Goal: Information Seeking & Learning: Learn about a topic

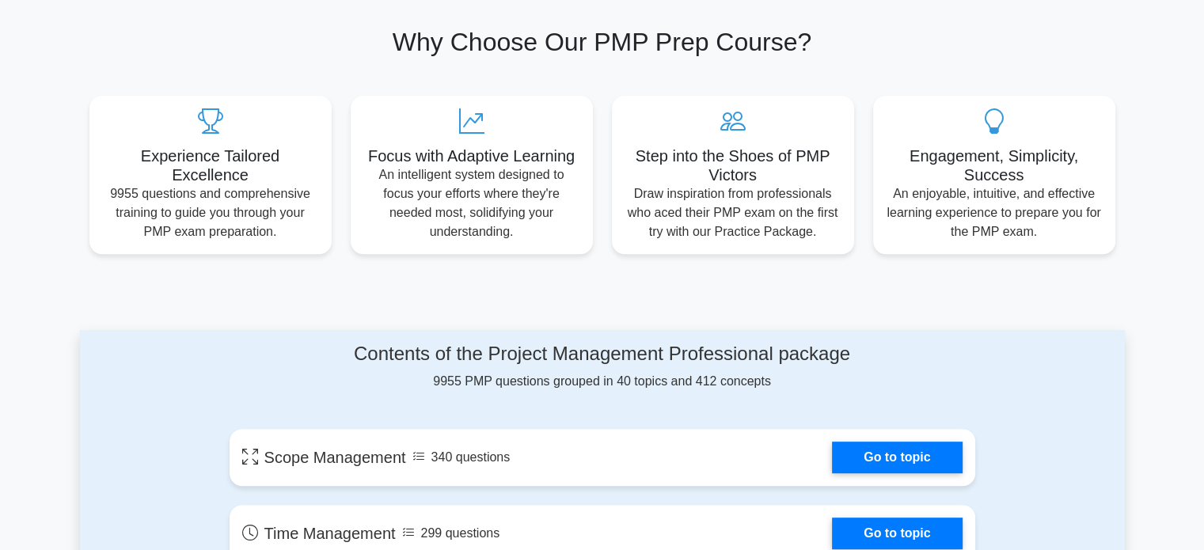
scroll to position [506, 0]
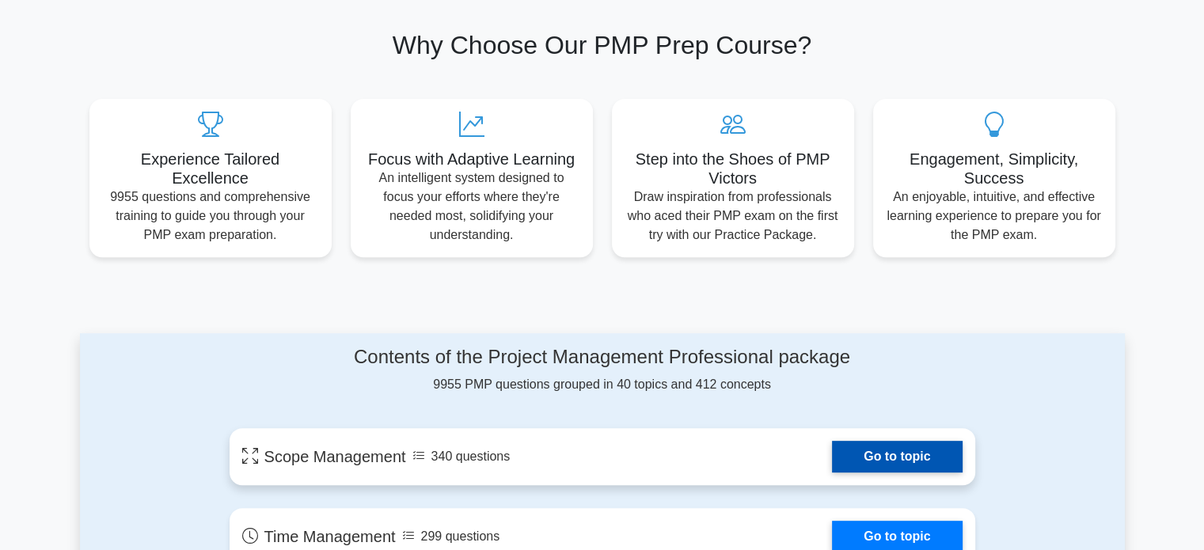
click at [892, 454] on link "Go to topic" at bounding box center [897, 457] width 130 height 32
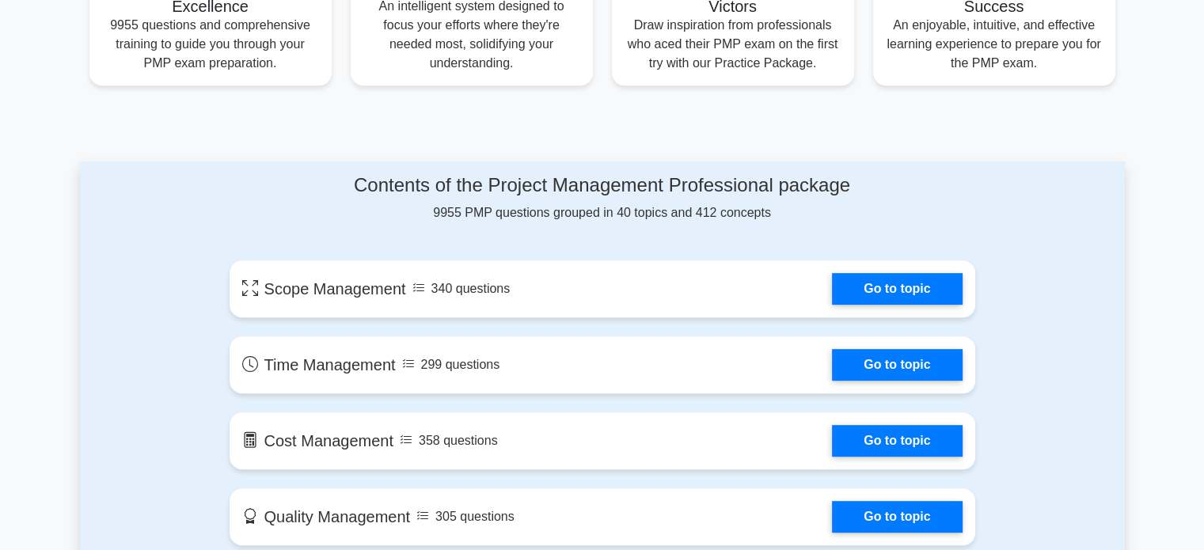
scroll to position [677, 0]
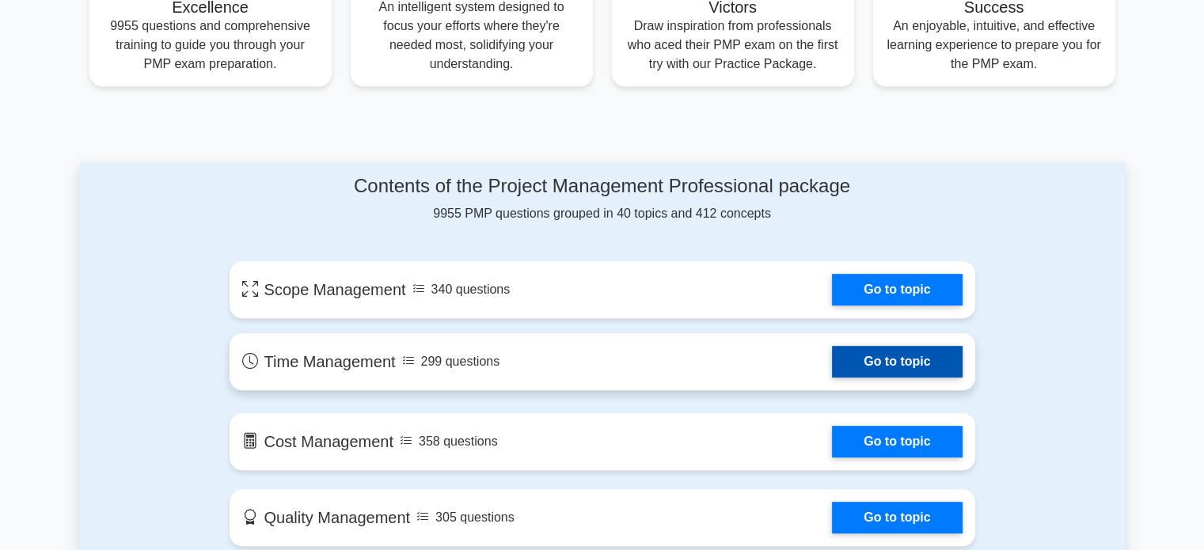
click at [849, 378] on link "Go to topic" at bounding box center [897, 362] width 130 height 32
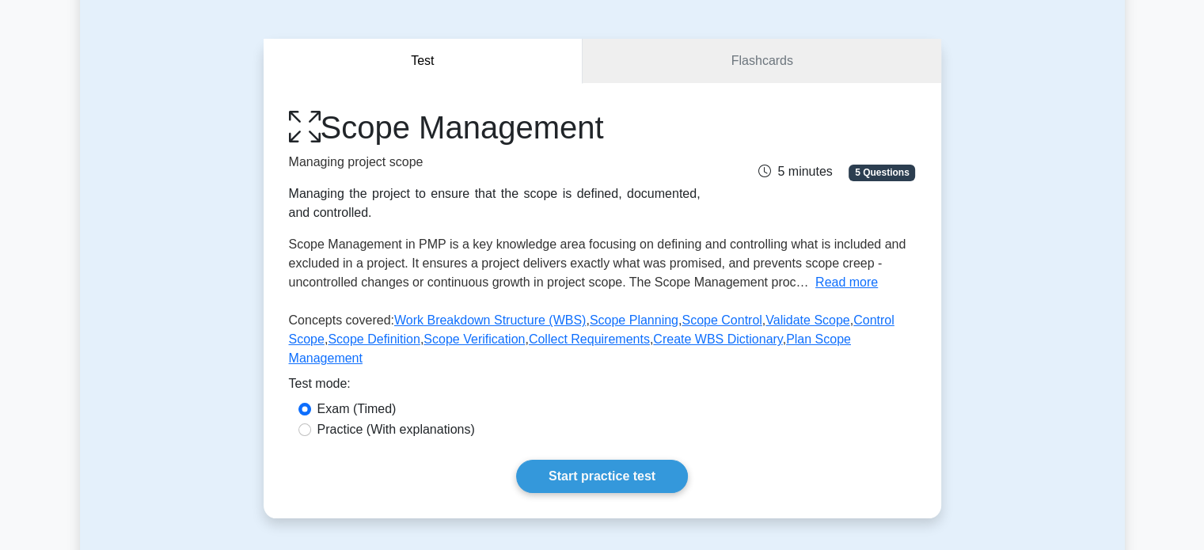
scroll to position [151, 0]
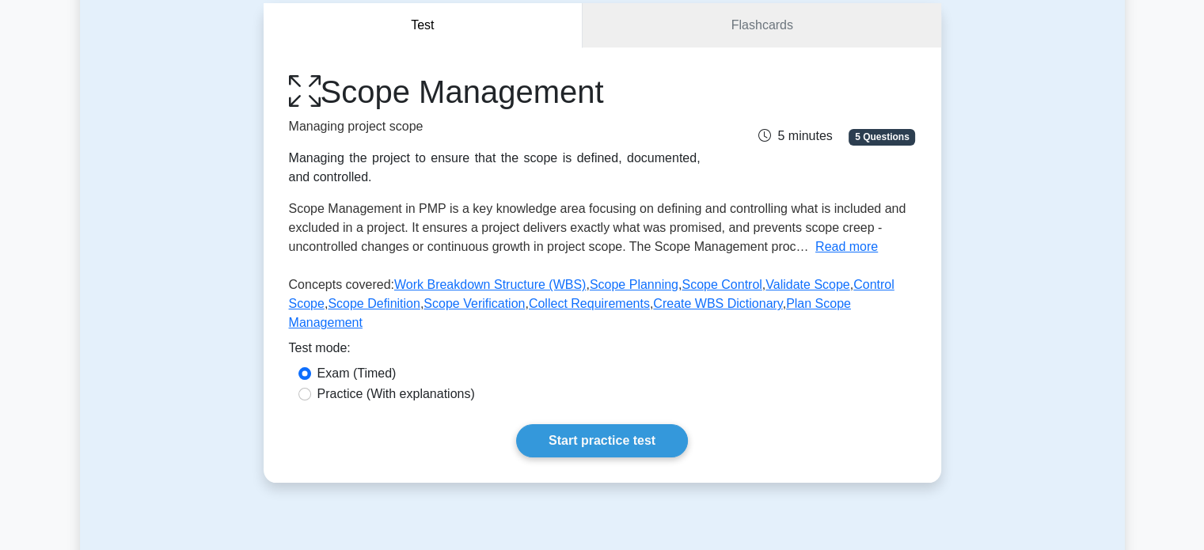
click at [347, 385] on label "Practice (With explanations)" at bounding box center [396, 394] width 158 height 19
click at [311, 388] on input "Practice (With explanations)" at bounding box center [304, 394] width 13 height 13
radio input "true"
click at [548, 425] on link "Start practice test" at bounding box center [602, 440] width 172 height 33
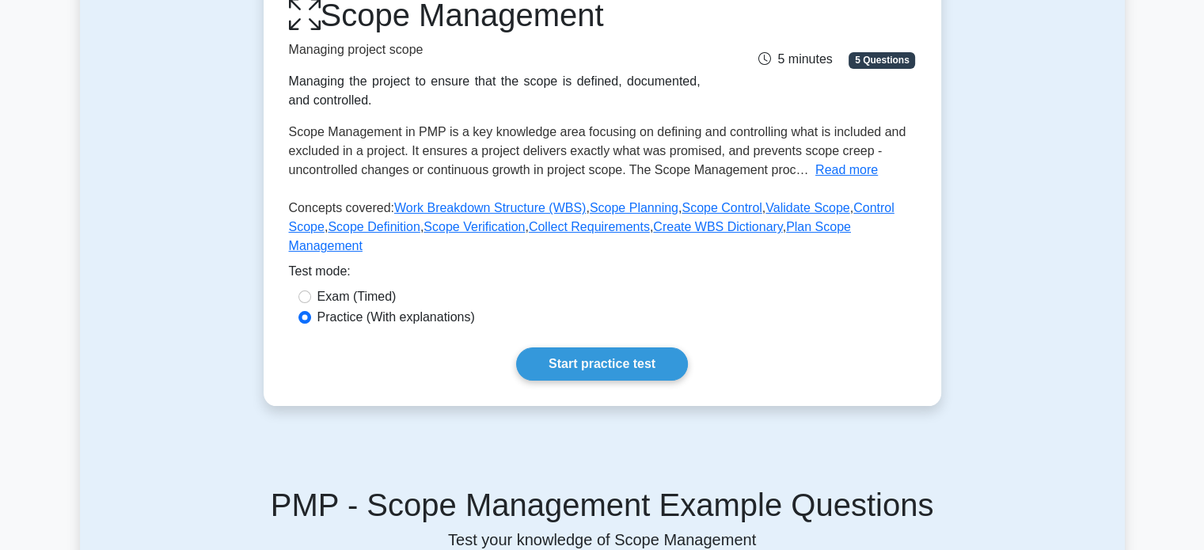
scroll to position [268, 0]
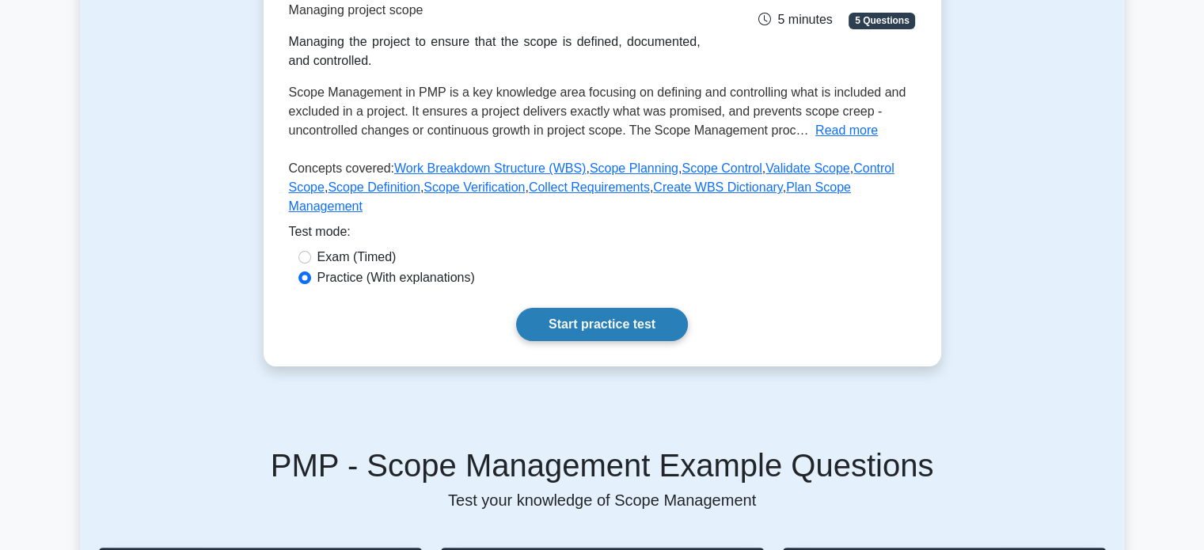
click at [557, 314] on link "Start practice test" at bounding box center [602, 324] width 172 height 33
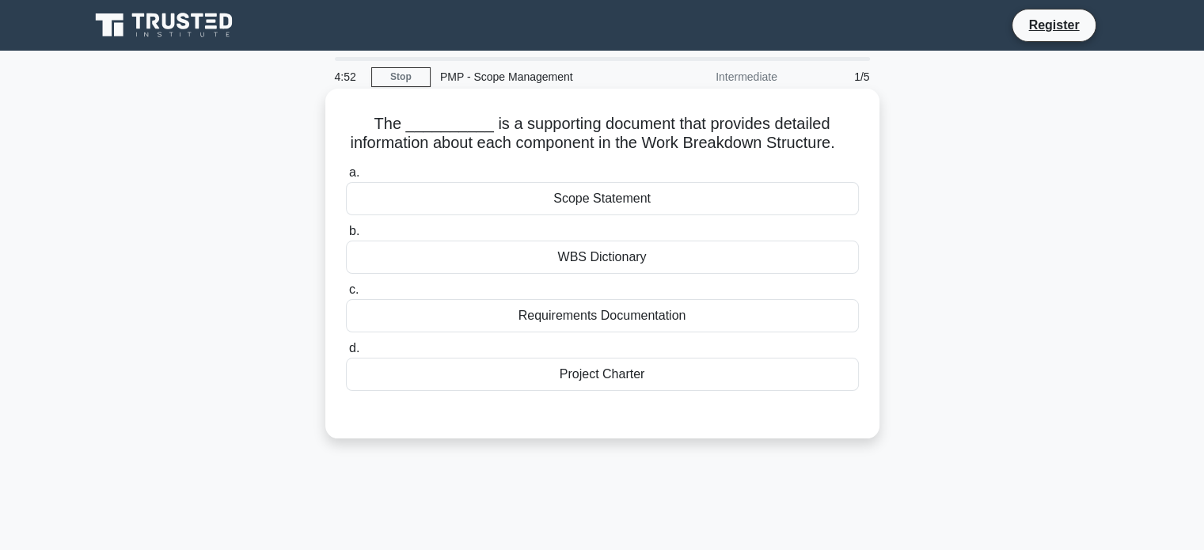
click at [589, 333] on div "Requirements Documentation" at bounding box center [602, 315] width 513 height 33
click at [346, 295] on input "c. Requirements Documentation" at bounding box center [346, 290] width 0 height 10
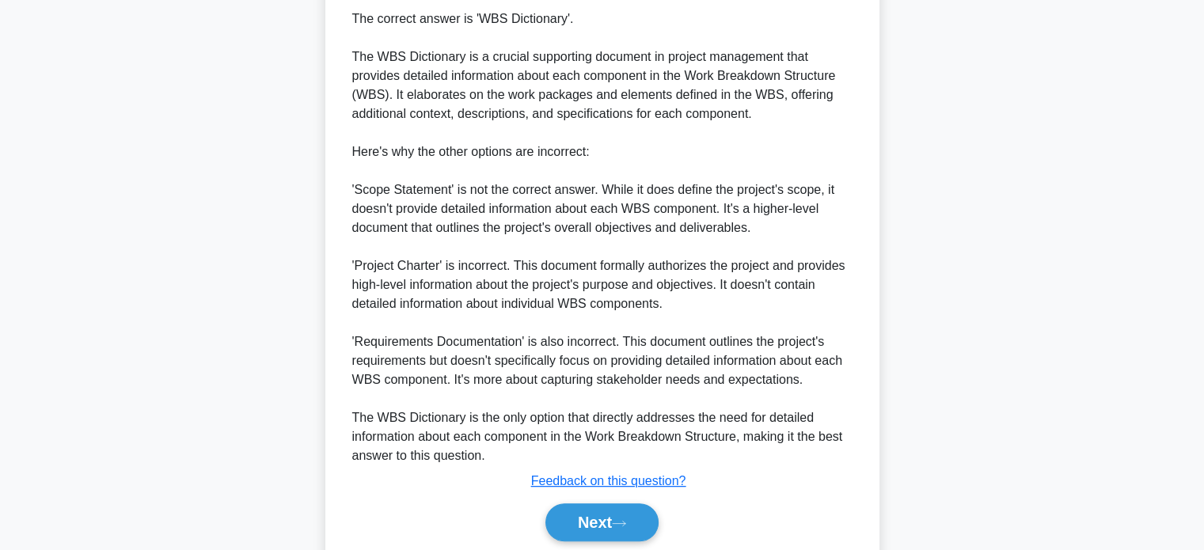
scroll to position [446, 0]
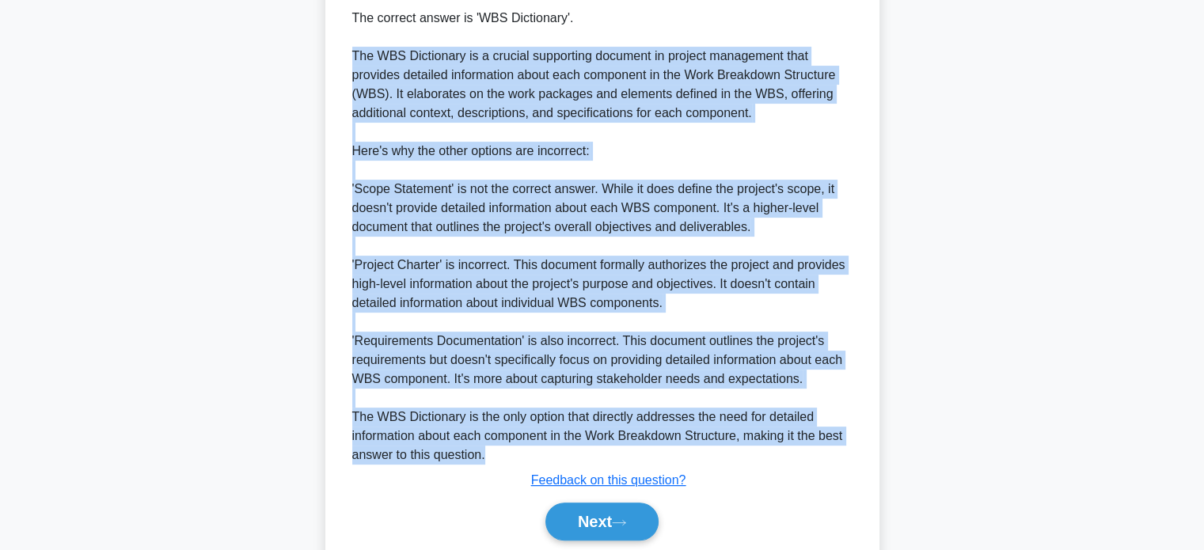
drag, startPoint x: 355, startPoint y: 70, endPoint x: 514, endPoint y: 479, distance: 439.2
click at [514, 465] on div "The correct answer is 'WBS Dictionary'. The WBS Dictionary is a crucial support…" at bounding box center [602, 237] width 500 height 456
copy div "The WBS Dictionary is a crucial supporting document in project management that …"
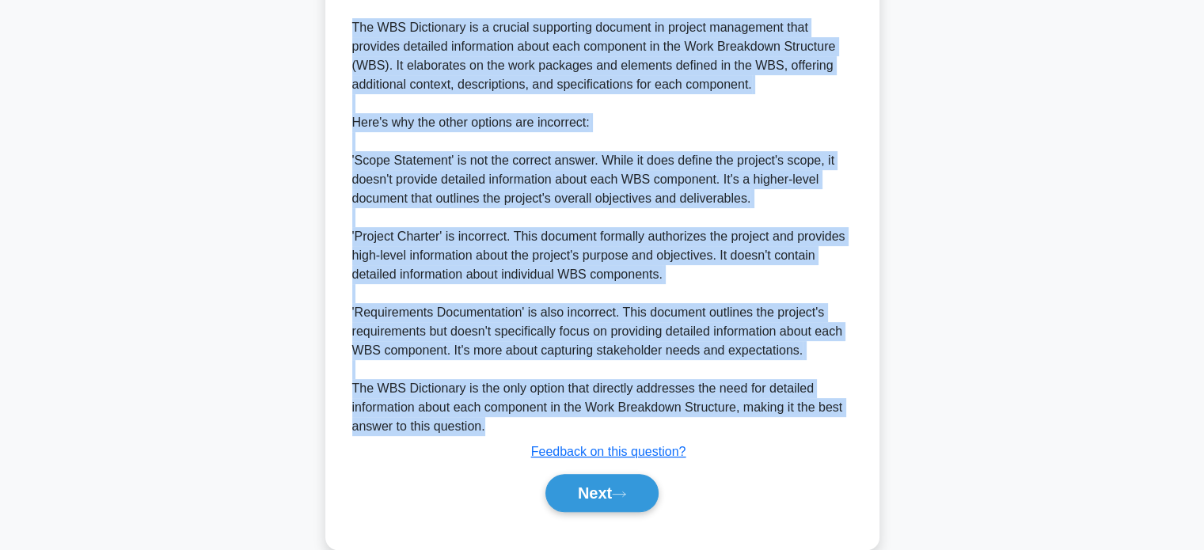
scroll to position [521, 0]
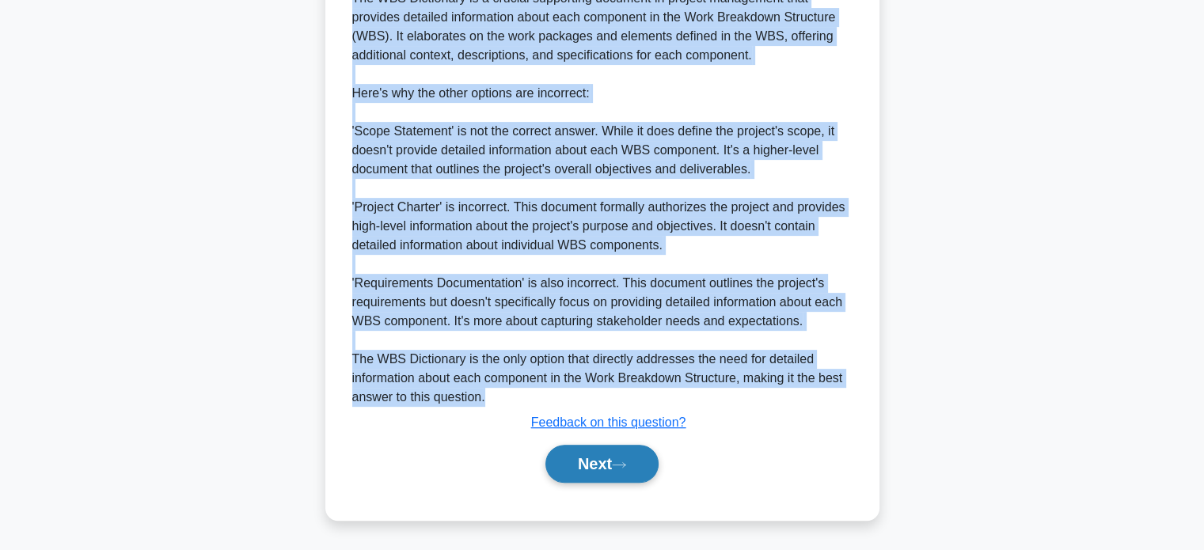
click at [576, 462] on button "Next" at bounding box center [602, 464] width 113 height 38
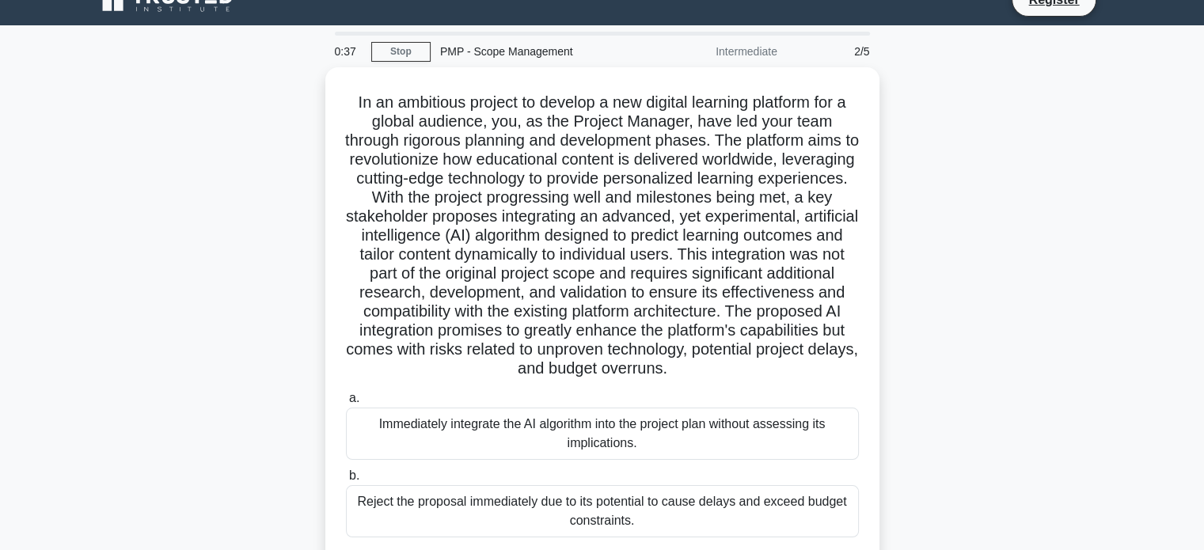
scroll to position [26, 0]
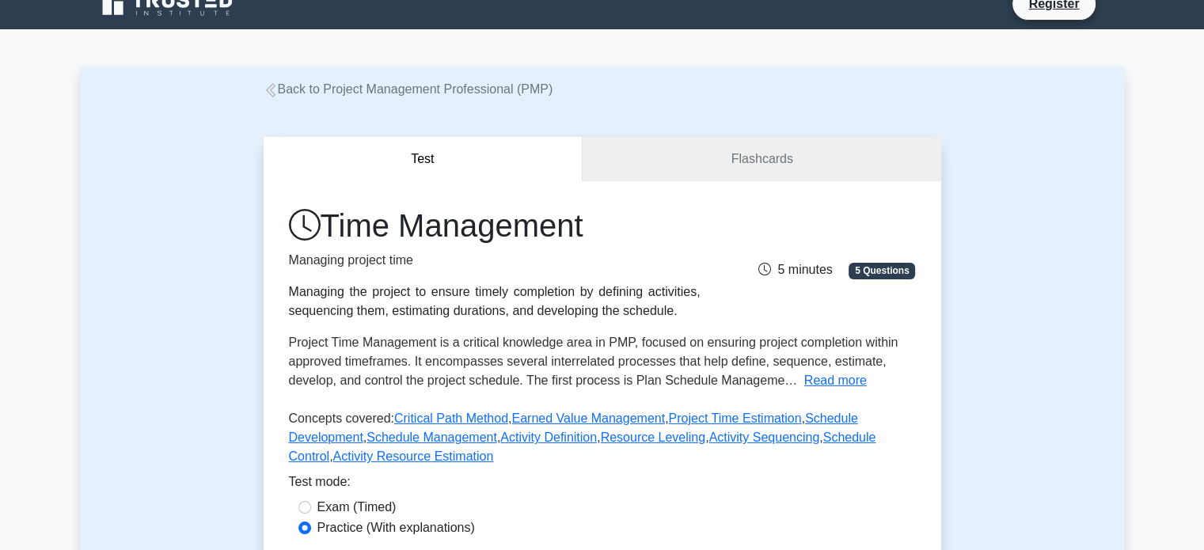
scroll to position [155, 0]
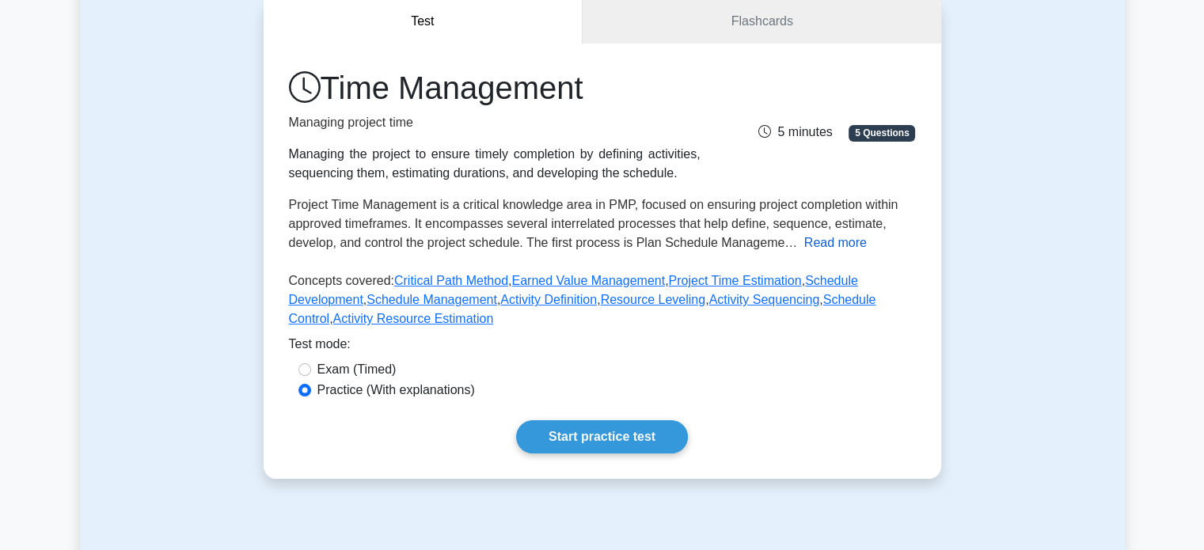
click at [807, 249] on button "Read more" at bounding box center [835, 243] width 63 height 19
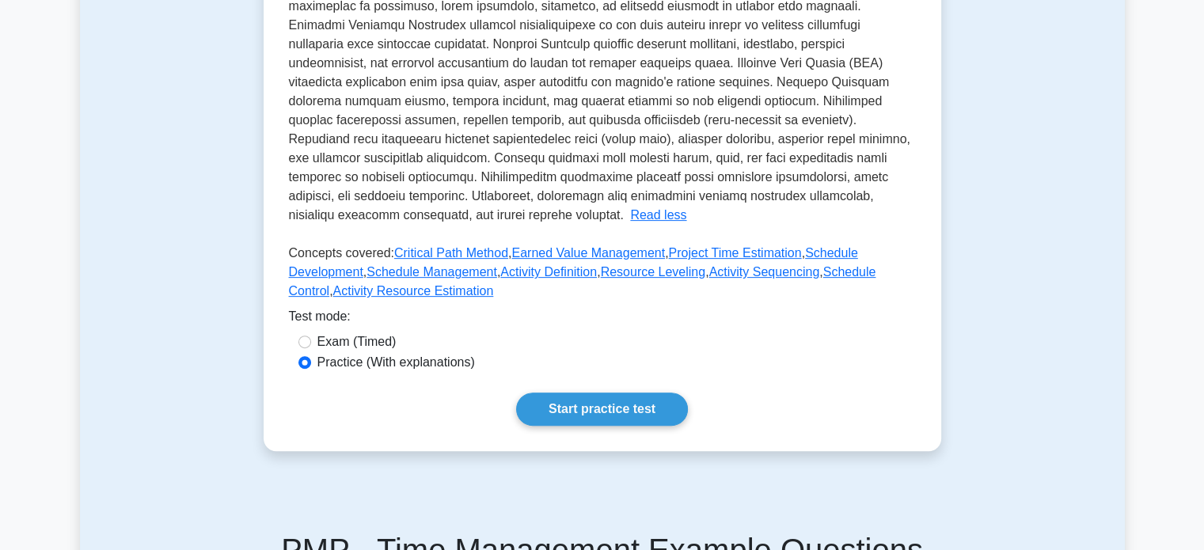
scroll to position [565, 0]
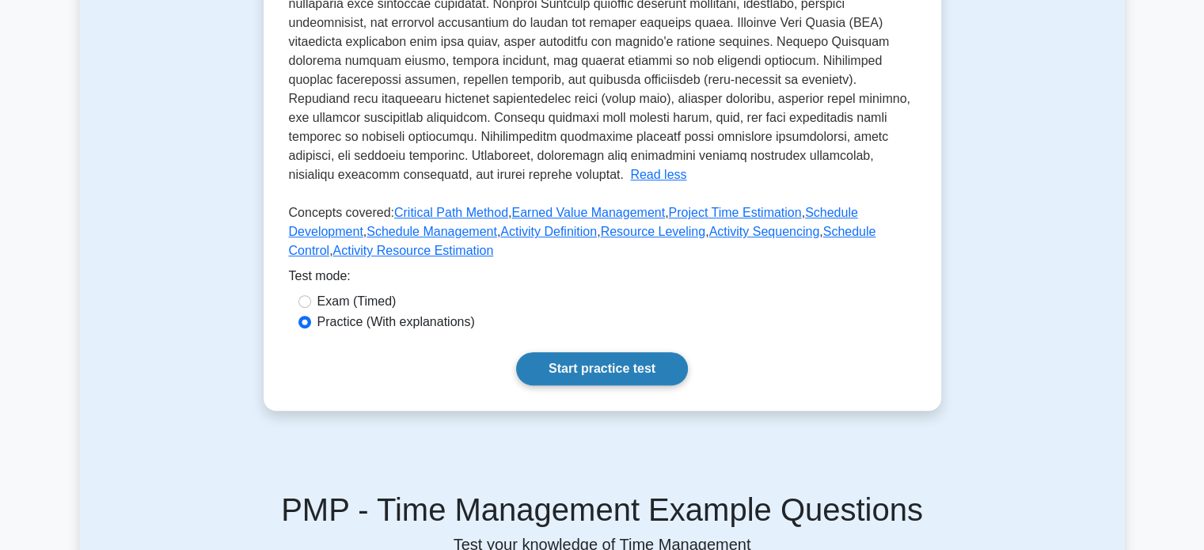
click at [595, 359] on link "Start practice test" at bounding box center [602, 368] width 172 height 33
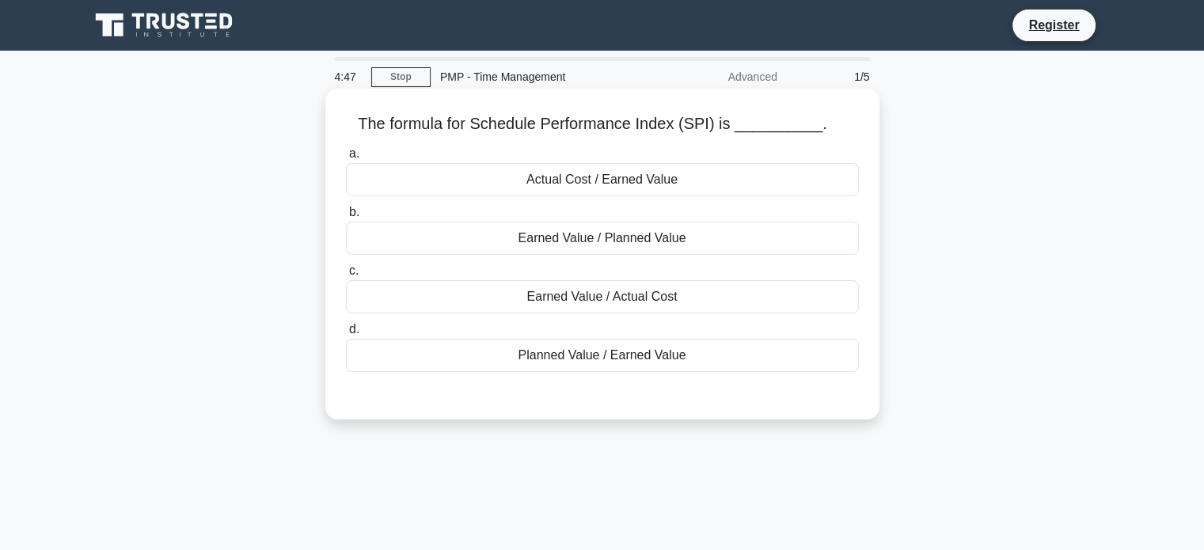
click at [603, 240] on div "Earned Value / Planned Value" at bounding box center [602, 238] width 513 height 33
click at [346, 218] on input "b. Earned Value / Planned Value" at bounding box center [346, 212] width 0 height 10
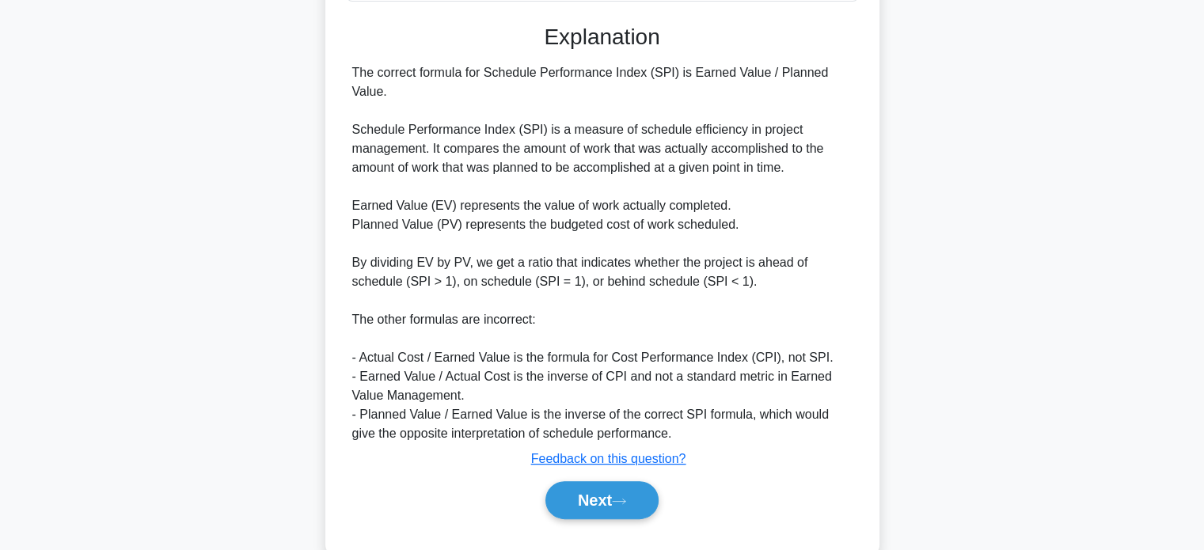
scroll to position [386, 0]
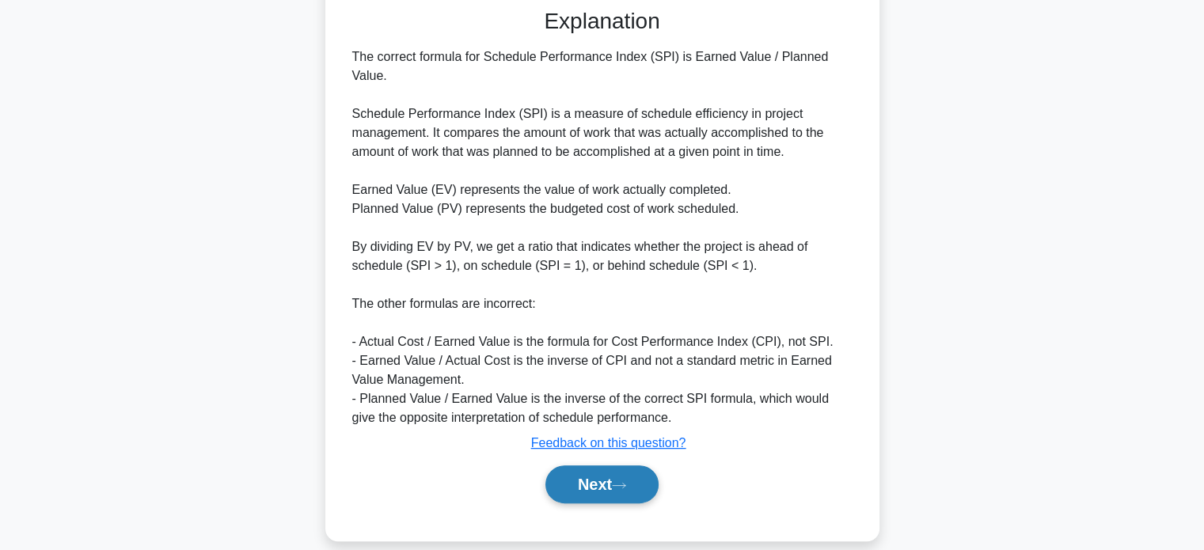
click at [638, 467] on button "Next" at bounding box center [602, 485] width 113 height 38
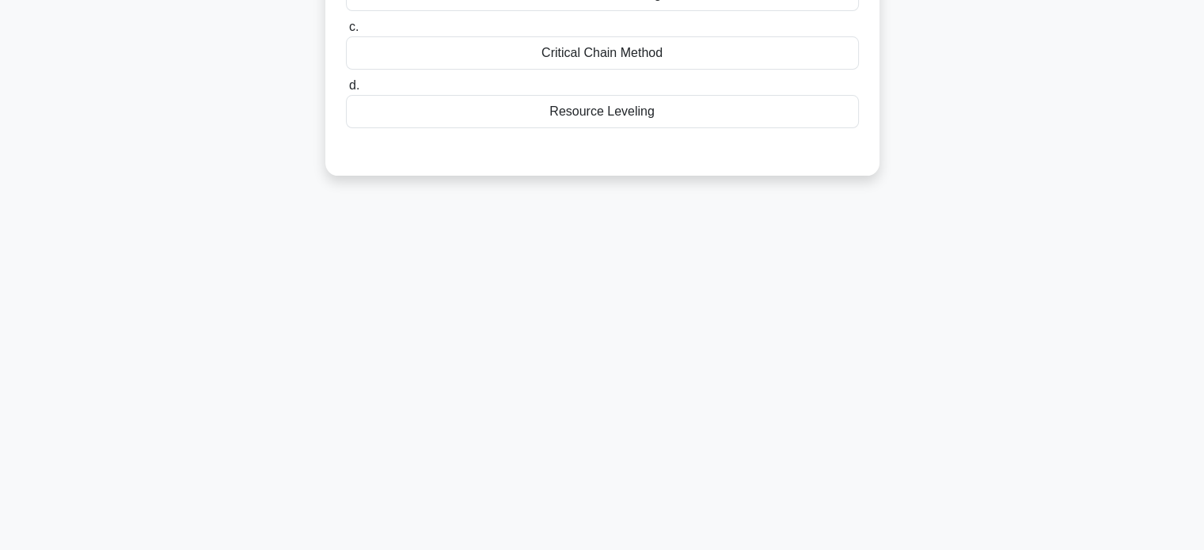
scroll to position [0, 0]
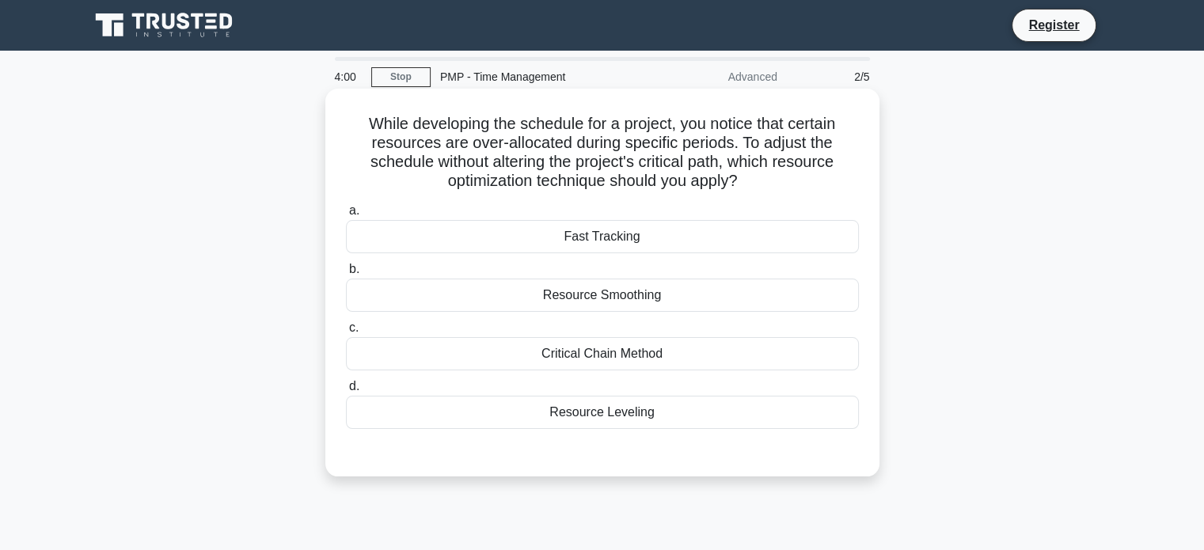
click at [655, 348] on div "Critical Chain Method" at bounding box center [602, 353] width 513 height 33
click at [346, 333] on input "c. Critical Chain Method" at bounding box center [346, 328] width 0 height 10
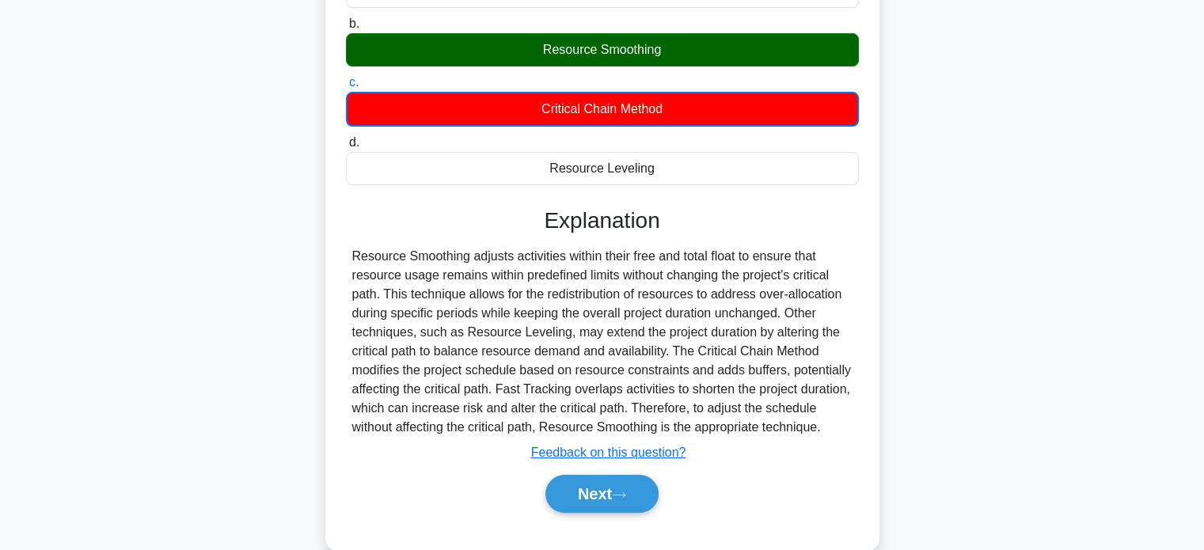
scroll to position [253, 0]
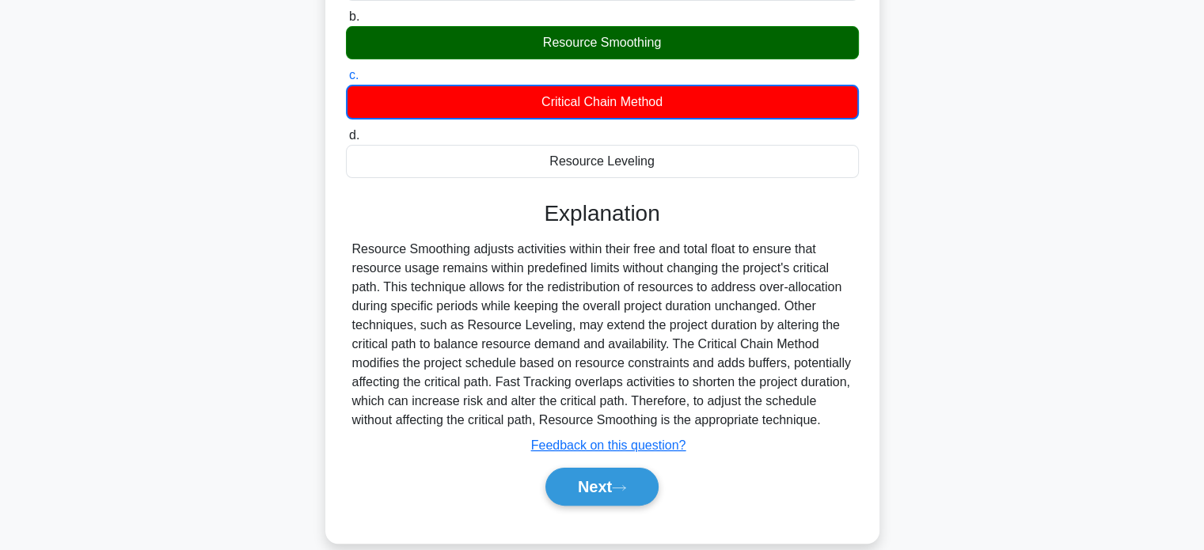
drag, startPoint x: 354, startPoint y: 250, endPoint x: 852, endPoint y: 428, distance: 528.9
click at [852, 428] on div "Resource Smoothing adjusts activities within their free and total float to ensu…" at bounding box center [602, 335] width 500 height 190
copy div "Resource Smoothing adjusts activities within their free and total float to ensu…"
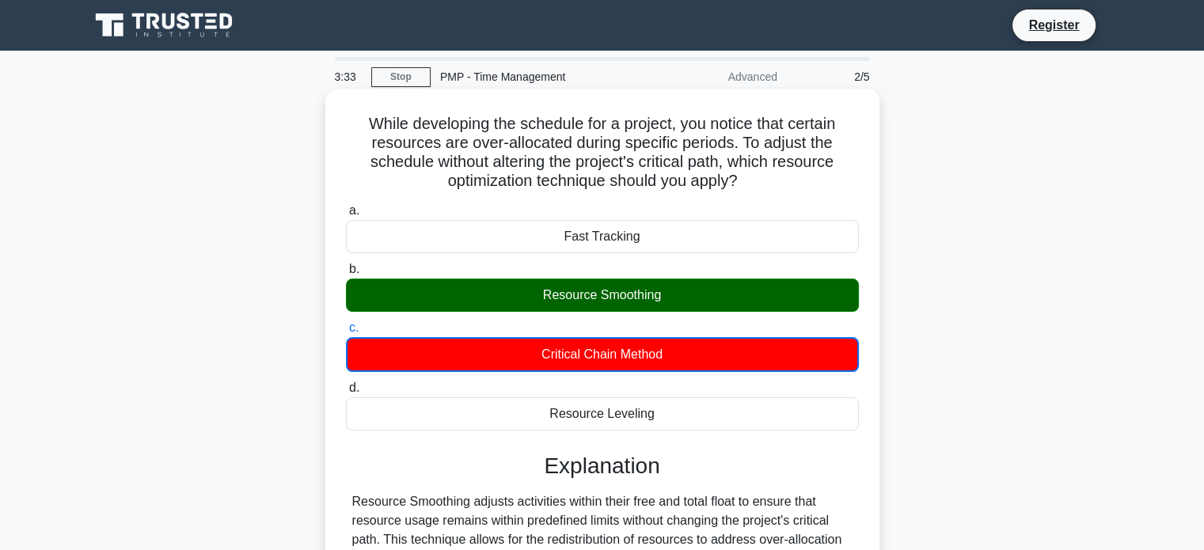
scroll to position [305, 0]
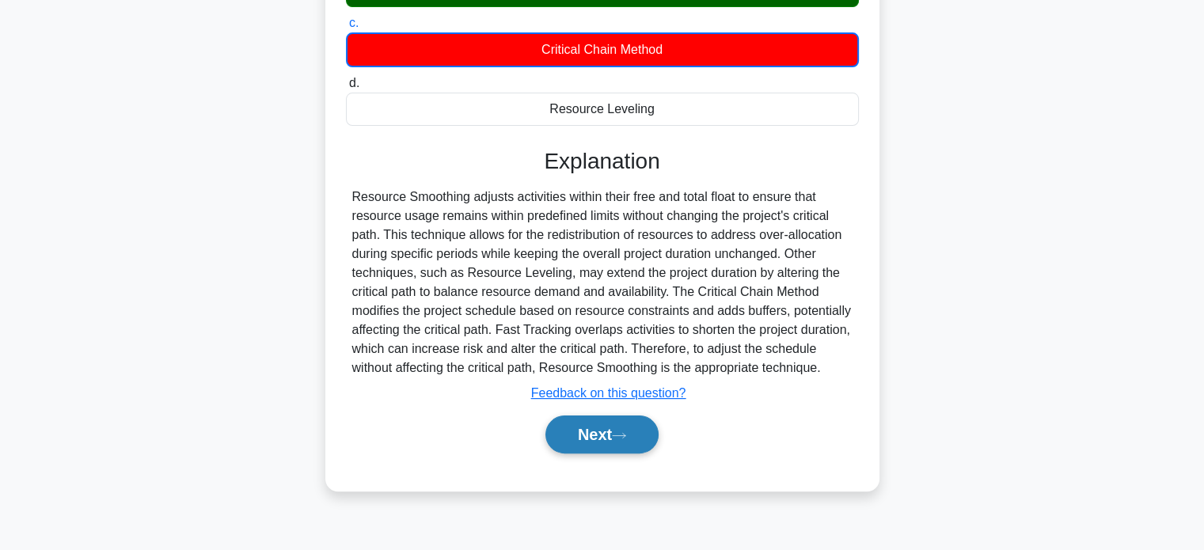
click at [589, 432] on button "Next" at bounding box center [602, 435] width 113 height 38
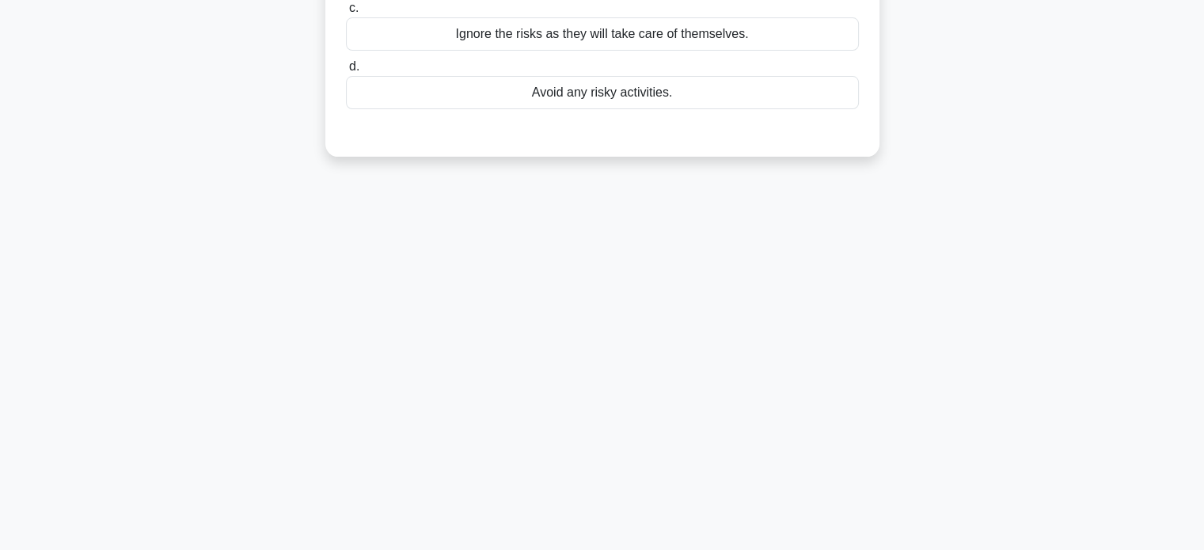
scroll to position [0, 0]
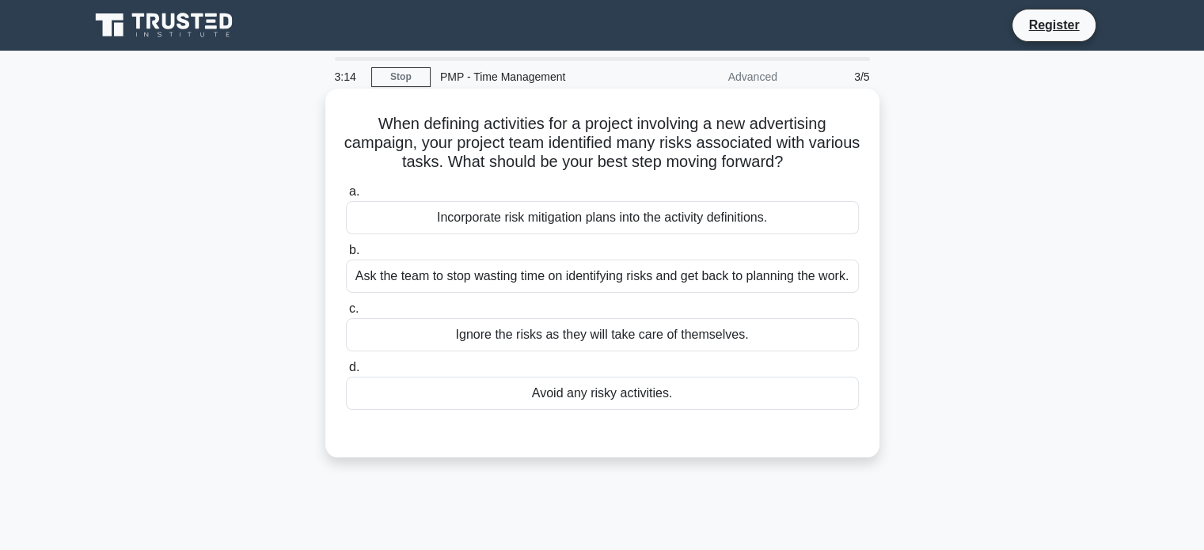
click at [636, 222] on div "Incorporate risk mitigation plans into the activity definitions." at bounding box center [602, 217] width 513 height 33
click at [346, 197] on input "a. Incorporate risk mitigation plans into the activity definitions." at bounding box center [346, 192] width 0 height 10
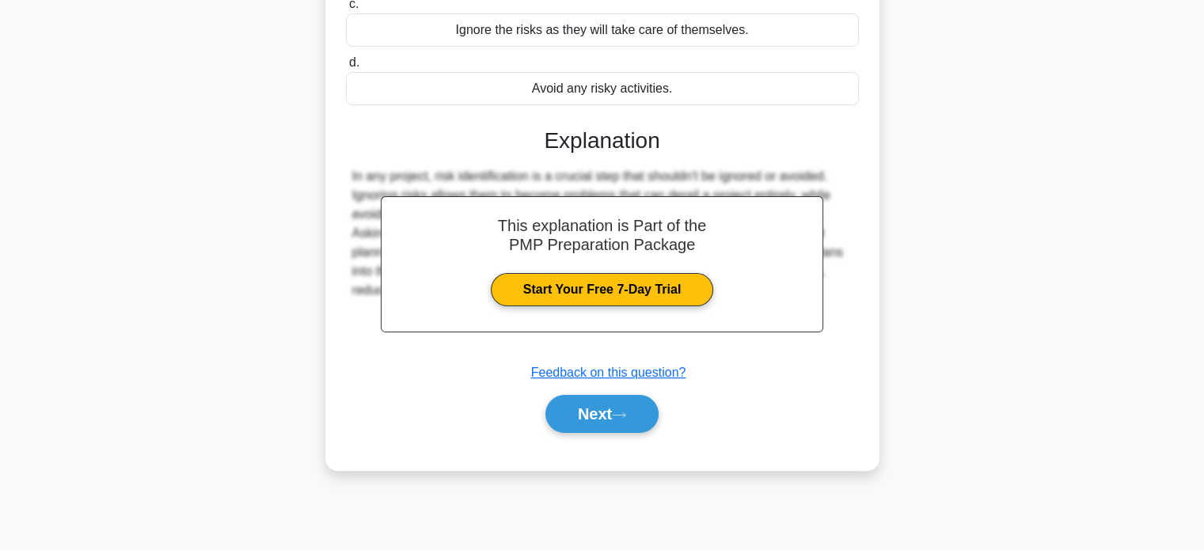
scroll to position [304, 0]
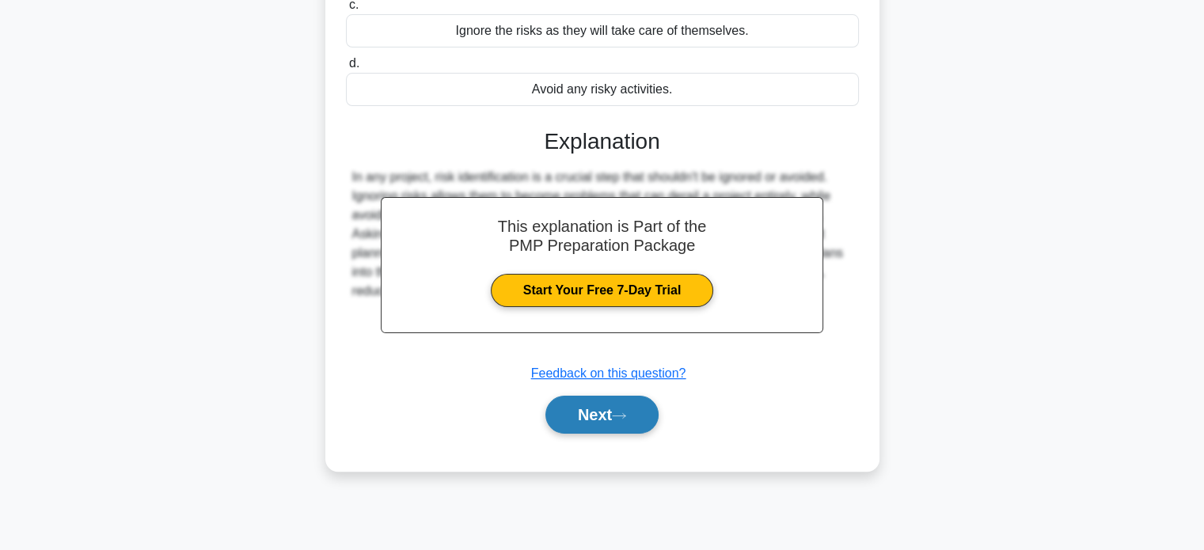
click at [633, 408] on button "Next" at bounding box center [602, 415] width 113 height 38
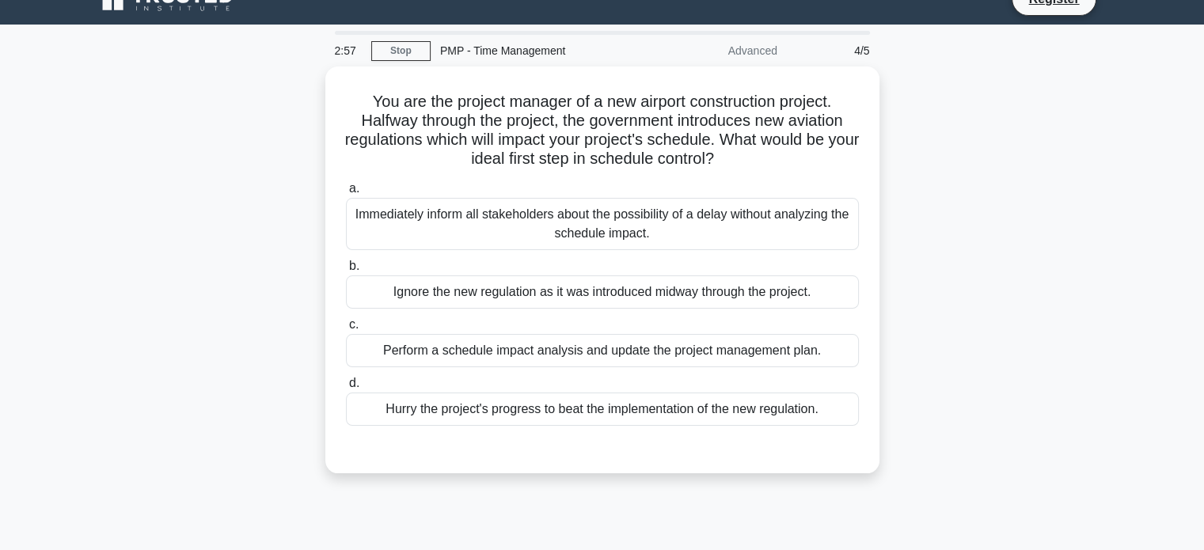
scroll to position [25, 0]
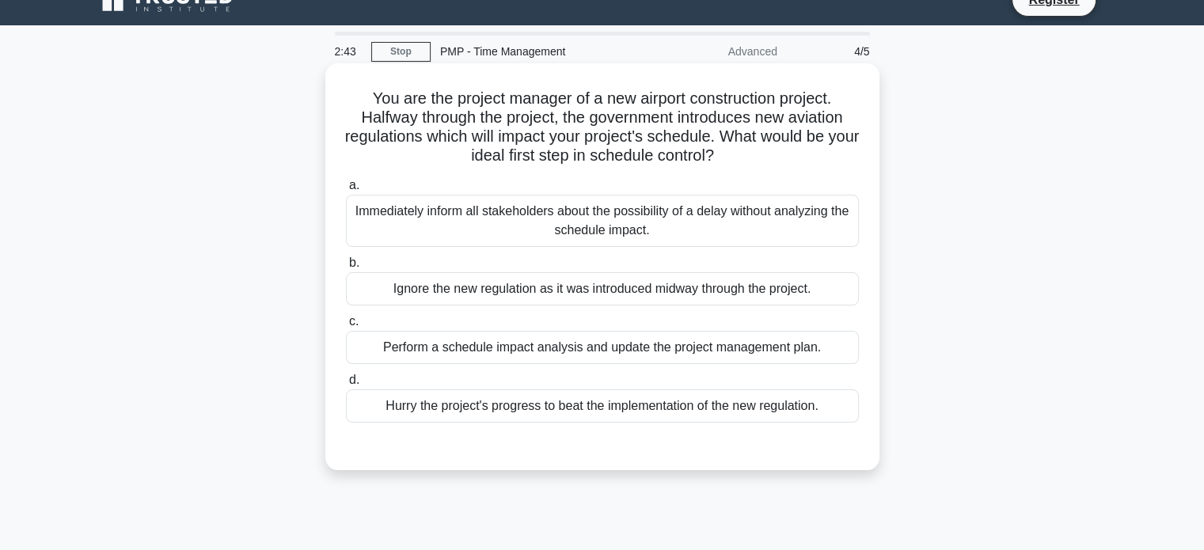
click at [659, 352] on div "Perform a schedule impact analysis and update the project management plan." at bounding box center [602, 347] width 513 height 33
click at [346, 327] on input "c. Perform a schedule impact analysis and update the project management plan." at bounding box center [346, 322] width 0 height 10
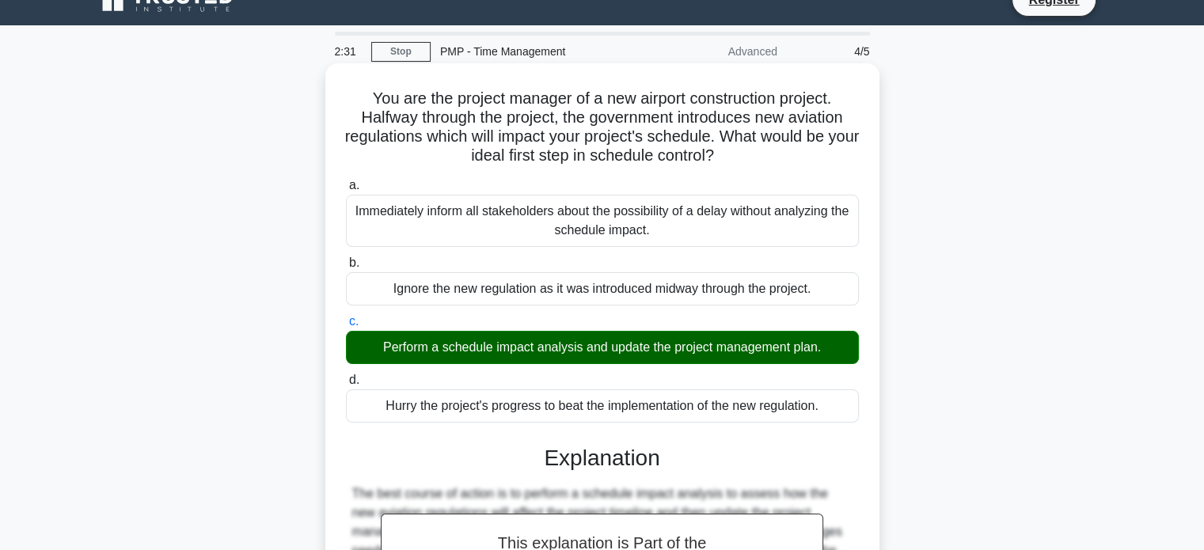
scroll to position [305, 0]
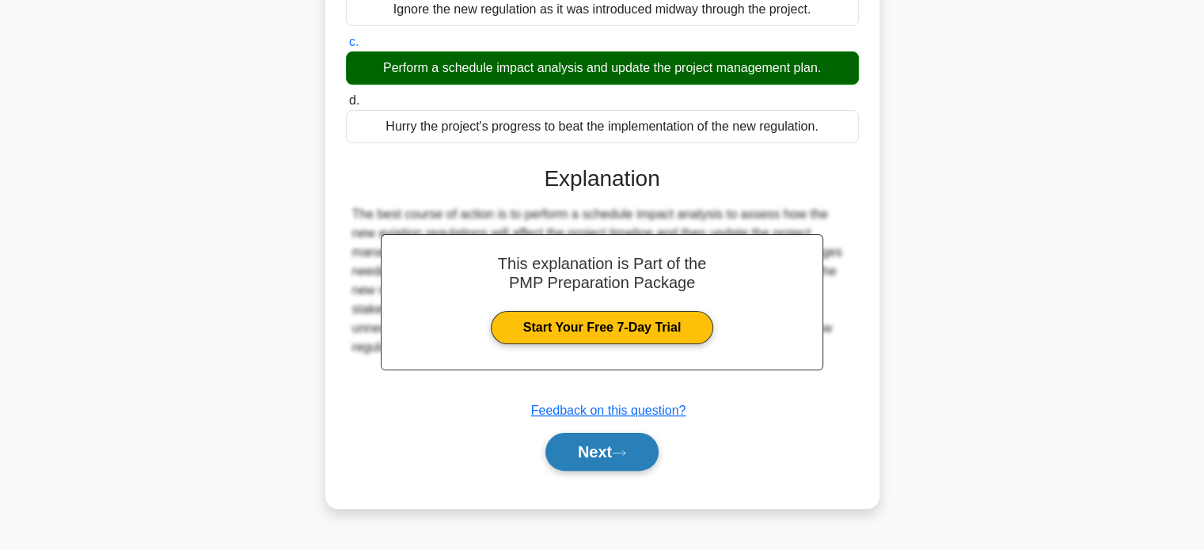
click at [637, 454] on button "Next" at bounding box center [602, 452] width 113 height 38
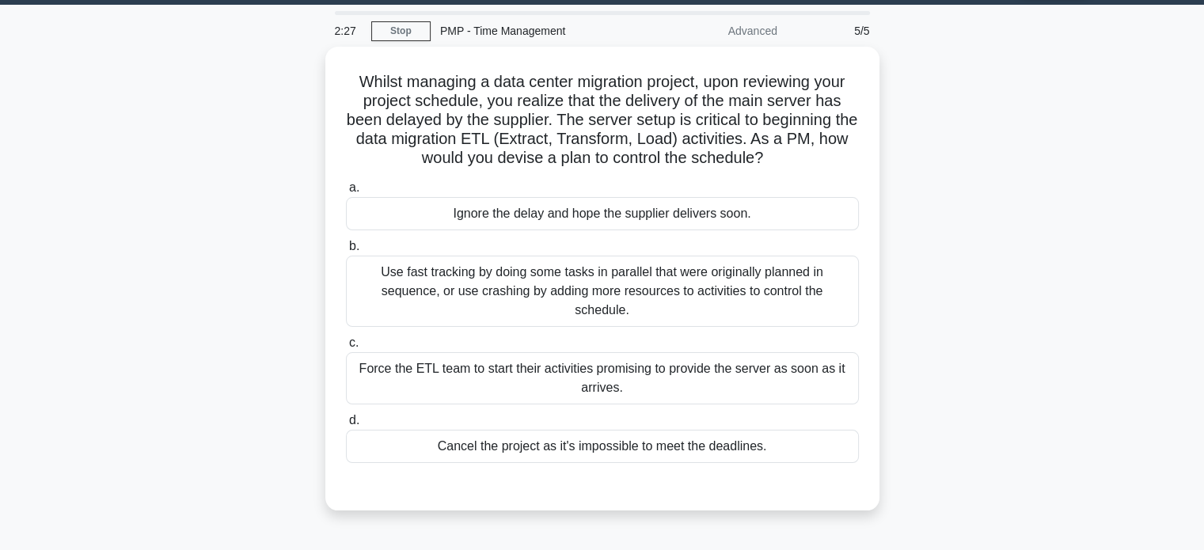
scroll to position [45, 0]
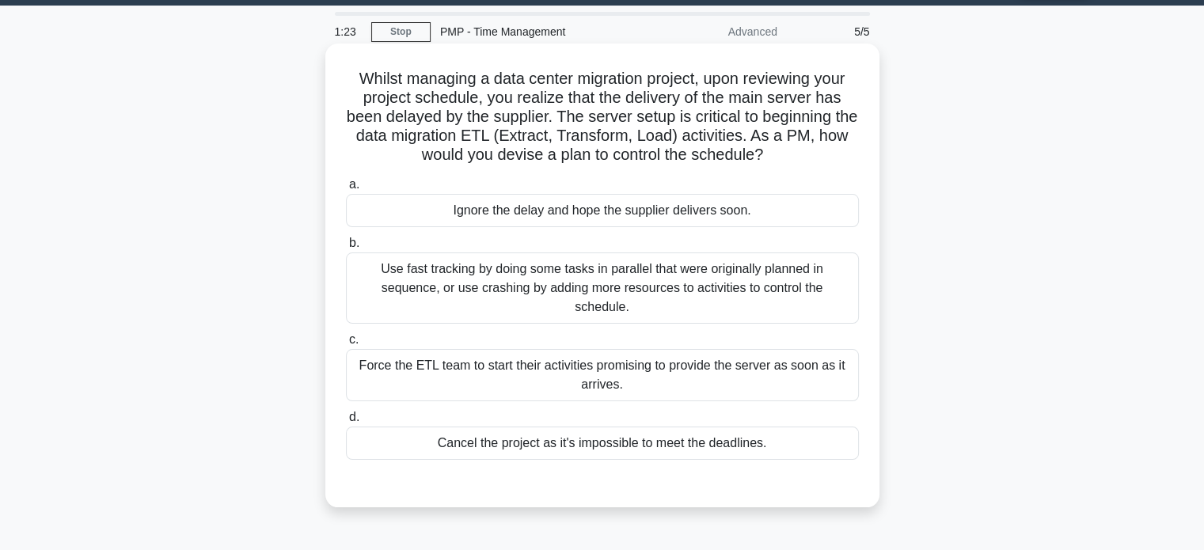
click at [698, 253] on div "Use fast tracking by doing some tasks in parallel that were originally planned …" at bounding box center [602, 288] width 513 height 71
click at [346, 249] on input "b. Use fast tracking by doing some tasks in parallel that were originally plann…" at bounding box center [346, 243] width 0 height 10
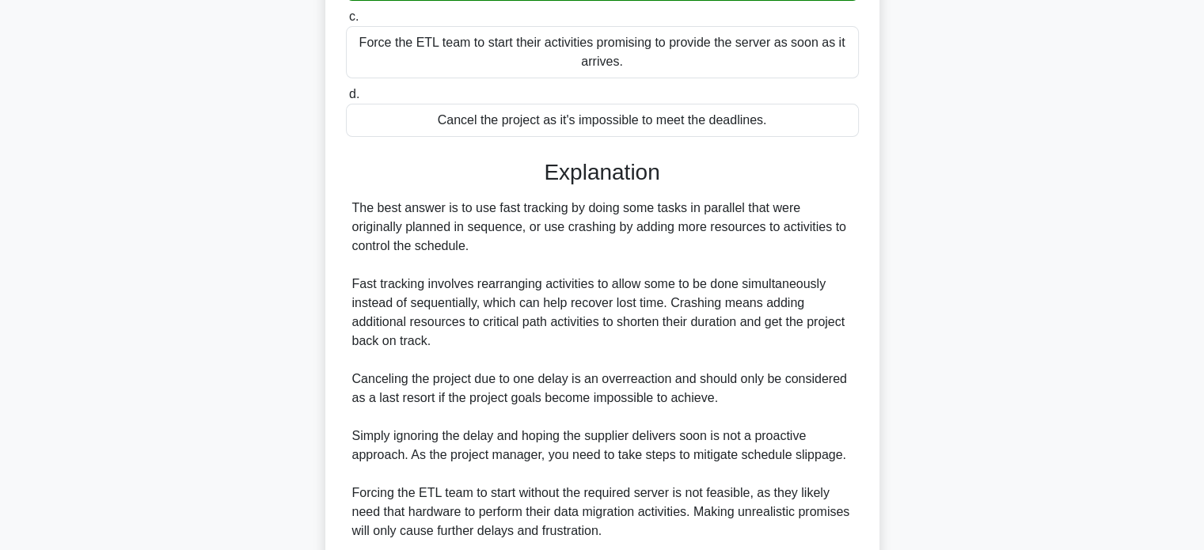
scroll to position [500, 0]
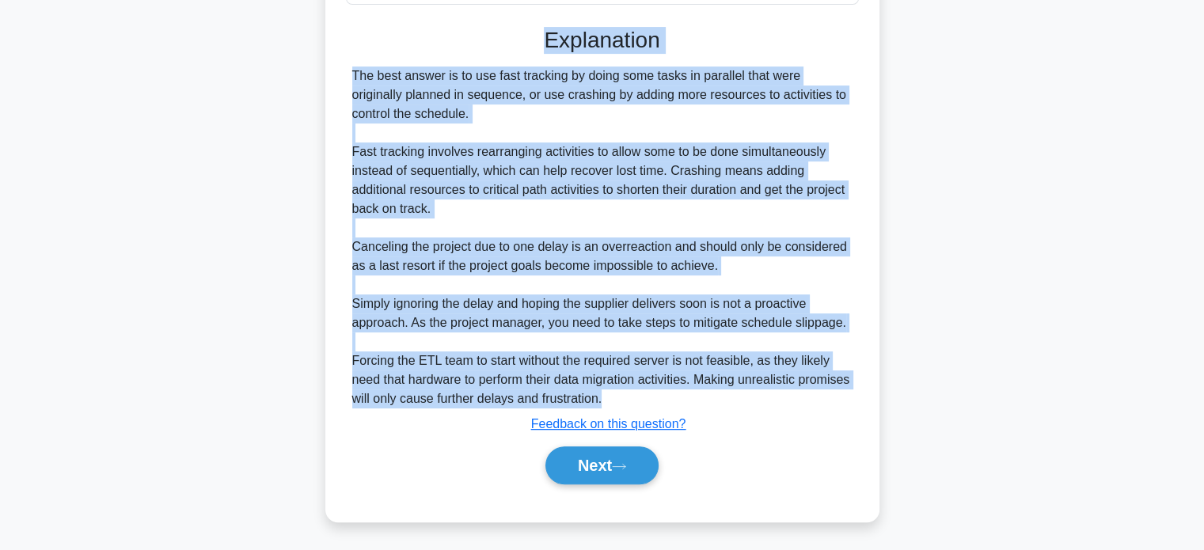
drag, startPoint x: 543, startPoint y: 47, endPoint x: 656, endPoint y: 395, distance: 366.3
click at [656, 395] on div "Explanation The best answer is to use fast tracking by doing some tasks in para…" at bounding box center [602, 259] width 513 height 464
copy div "Explanation The best answer is to use fast tracking by doing some tasks in para…"
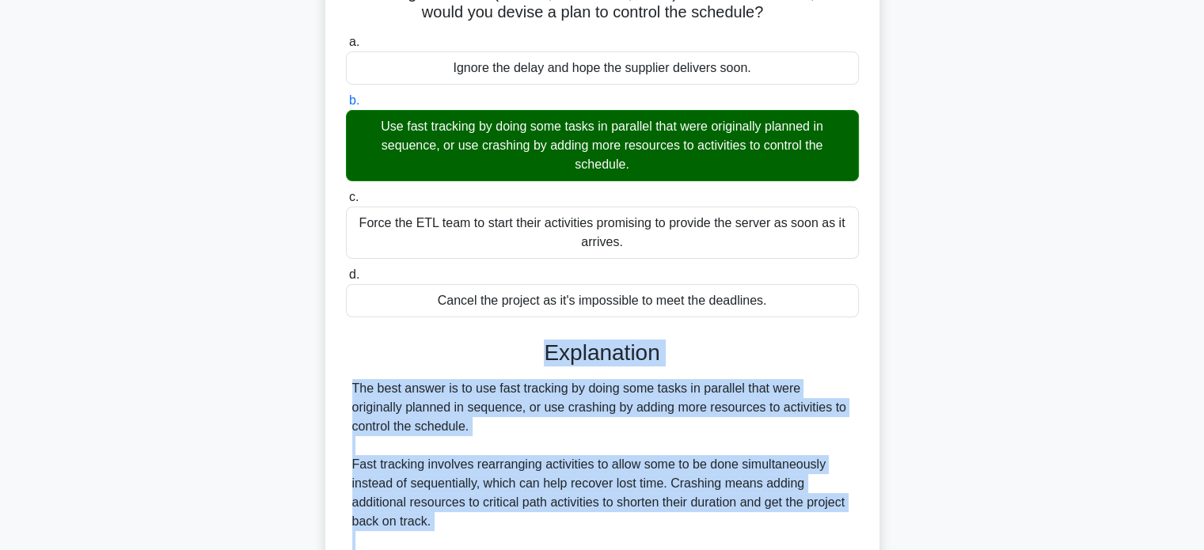
scroll to position [0, 0]
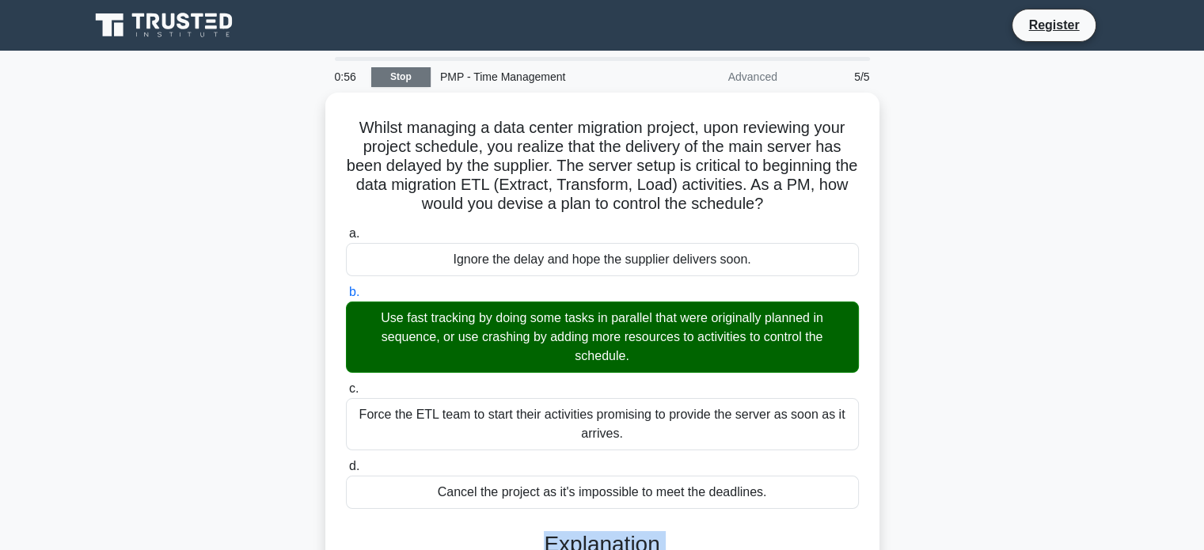
click at [411, 82] on link "Stop" at bounding box center [400, 77] width 59 height 20
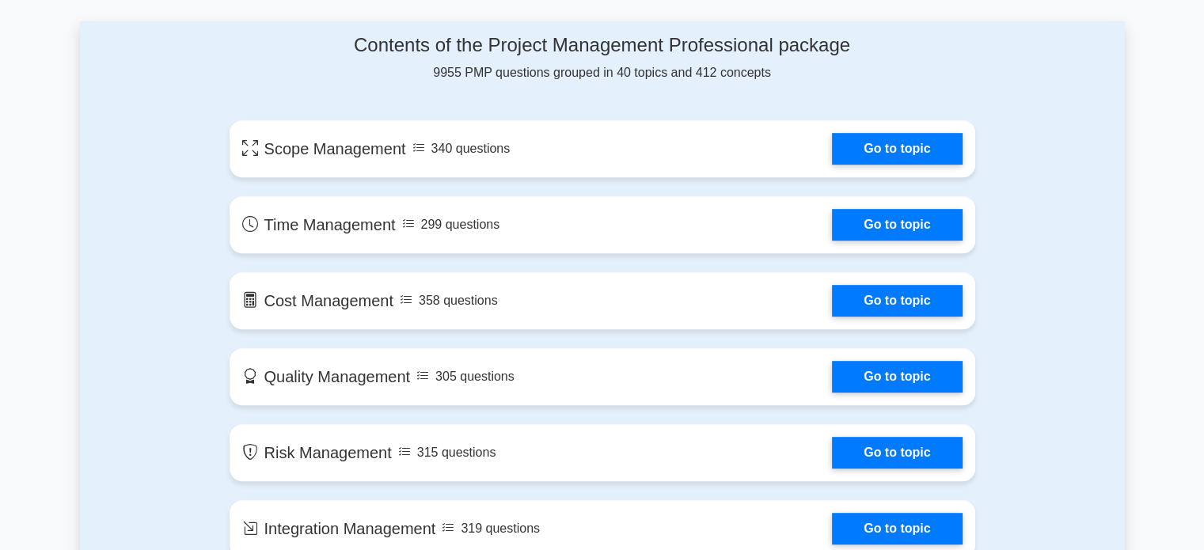
scroll to position [836, 0]
